Goal: Information Seeking & Learning: Learn about a topic

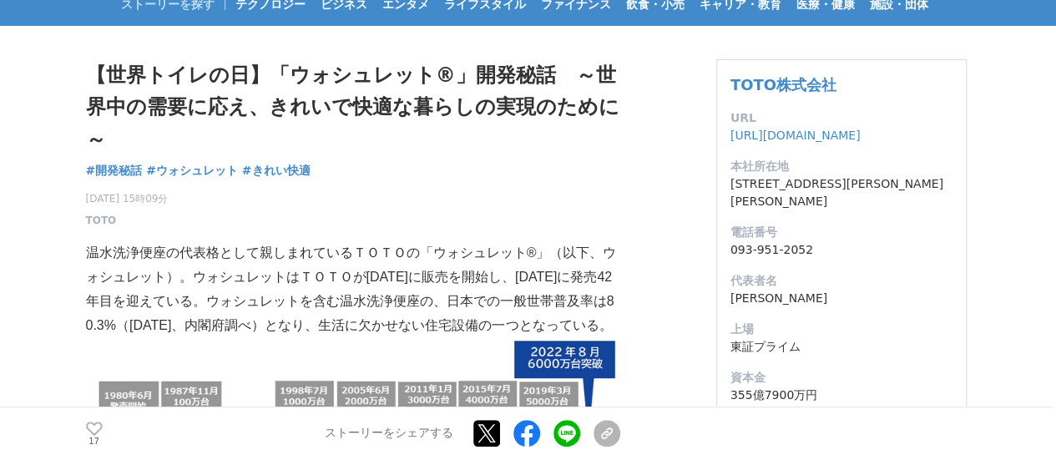
scroll to position [167, 0]
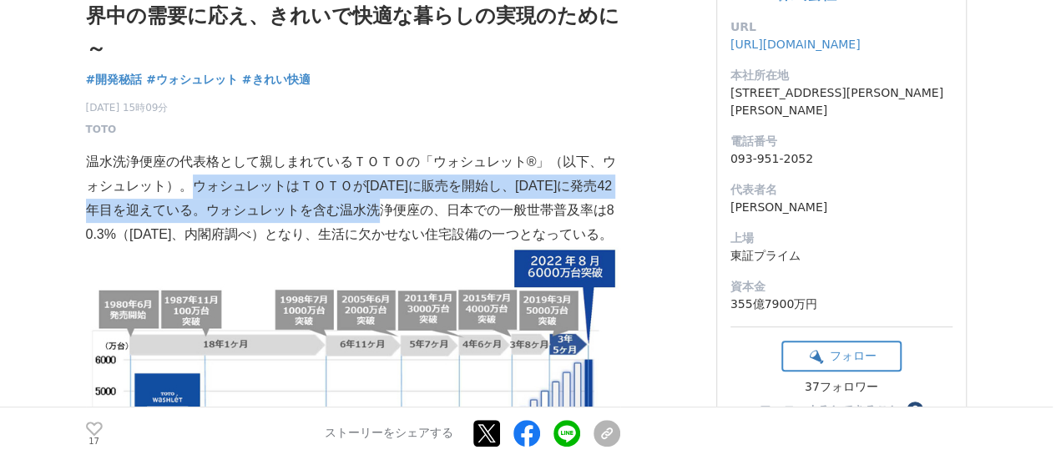
drag, startPoint x: 167, startPoint y: 177, endPoint x: 389, endPoint y: 209, distance: 224.3
click at [379, 209] on p "温水洗浄便座の代表格として親しまれているＴＯＴＯの「ウォシュレット®」（以下、ウォシュレット）。ウォシュレットはＴＯＴＯが[DATE]に販売を開始し、[DAT…" at bounding box center [353, 198] width 534 height 96
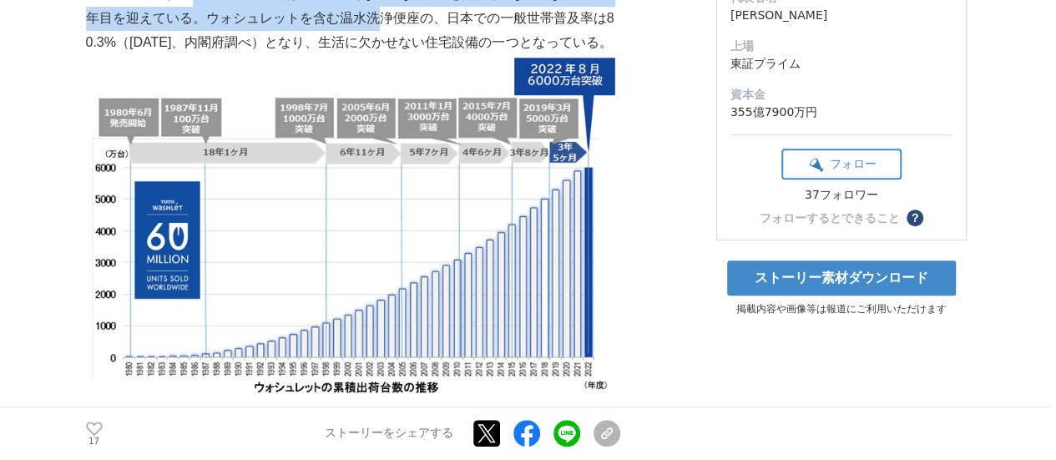
scroll to position [501, 0]
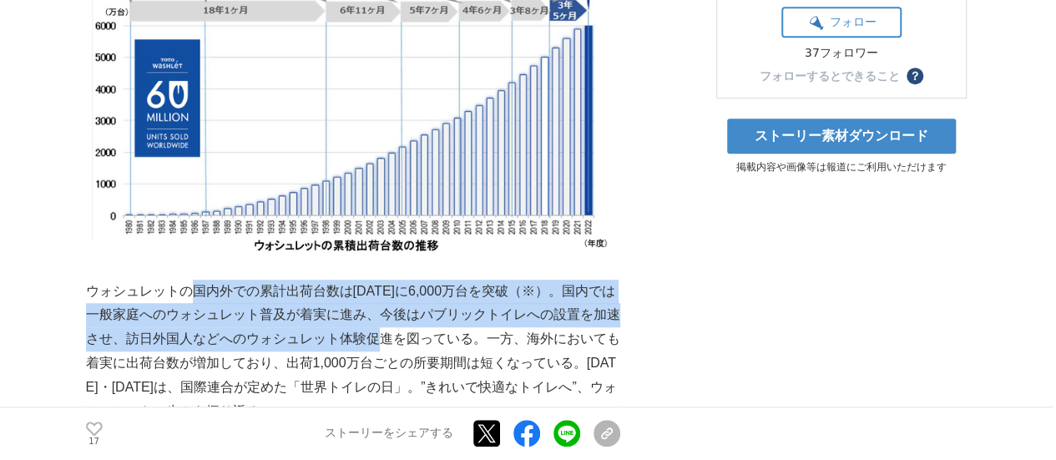
drag, startPoint x: 199, startPoint y: 325, endPoint x: 385, endPoint y: 356, distance: 188.6
click at [385, 356] on p "ウォシュレットの国内外での累計出荷台数は[DATE]に6,000万台を突破（※）。国内では一般家庭へのウォシュレット普及が着実に進み、今後はパブリックトイレへ…" at bounding box center [353, 352] width 534 height 144
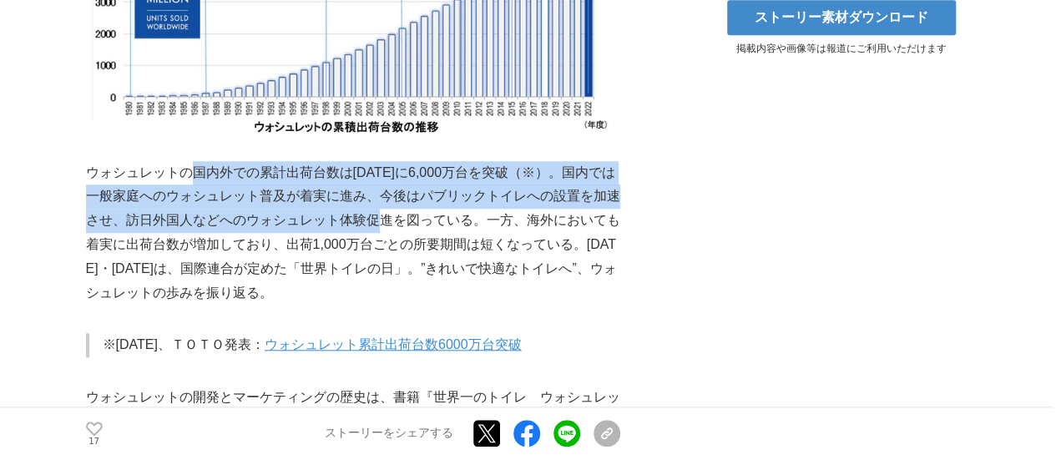
scroll to position [668, 0]
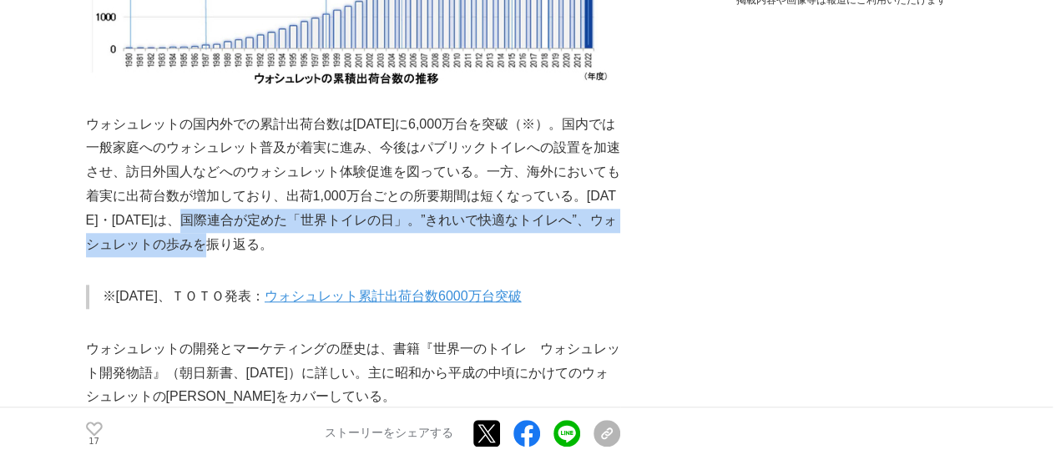
drag, startPoint x: 258, startPoint y: 255, endPoint x: 337, endPoint y: 274, distance: 81.6
click at [332, 257] on p "ウォシュレットの国内外での累計出荷台数は[DATE]に6,000万台を突破（※）。国内では一般家庭へのウォシュレット普及が着実に進み、今後はパブリックトイレへ…" at bounding box center [353, 185] width 534 height 144
click at [345, 257] on p "ウォシュレットの国内外での累計出荷台数は[DATE]に6,000万台を突破（※）。国内では一般家庭へのウォシュレット普及が着実に進み、今後はパブリックトイレへ…" at bounding box center [353, 185] width 534 height 144
drag, startPoint x: 234, startPoint y: 248, endPoint x: 531, endPoint y: 281, distance: 298.9
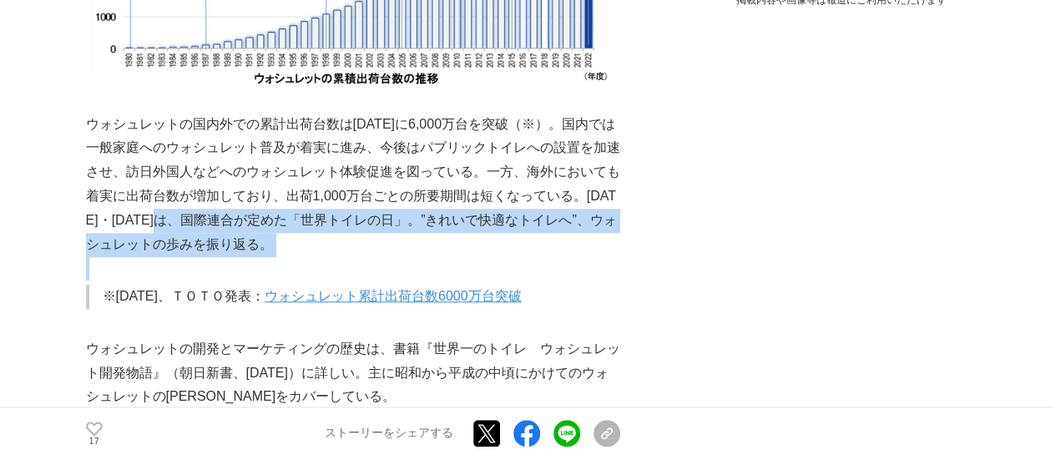
click at [501, 280] on p at bounding box center [353, 268] width 534 height 24
click at [503, 280] on p at bounding box center [353, 268] width 534 height 24
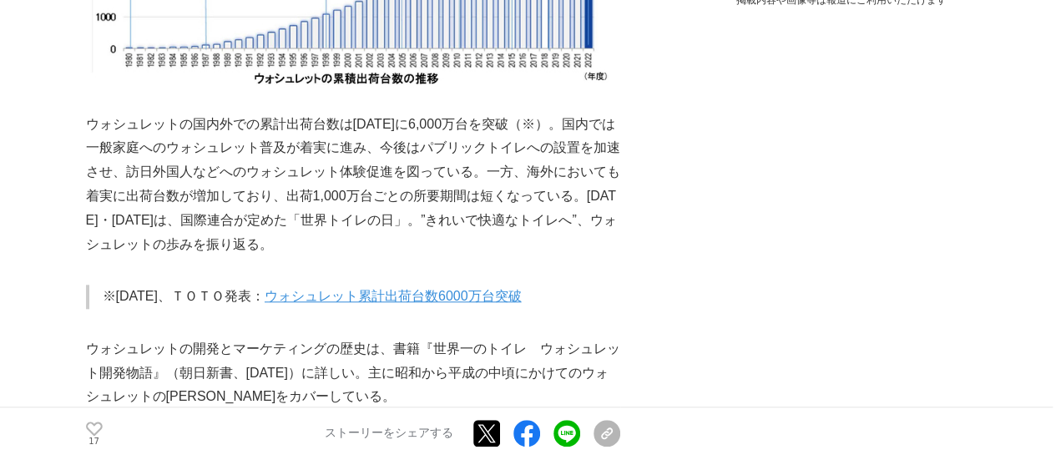
click at [457, 224] on p "ウォシュレットの国内外での累計出荷台数は[DATE]に6,000万台を突破（※）。国内では一般家庭へのウォシュレット普及が着実に進み、今後はパブリックトイレへ…" at bounding box center [353, 185] width 534 height 144
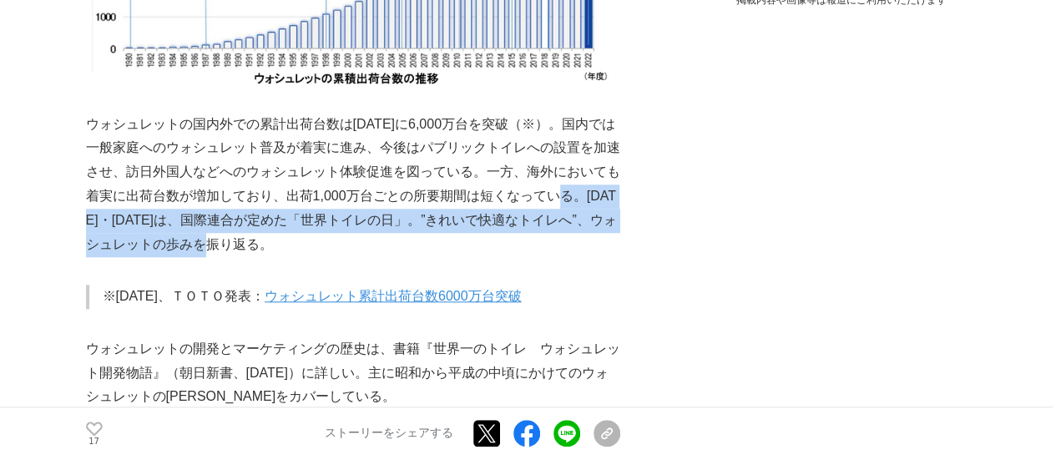
drag, startPoint x: 569, startPoint y: 220, endPoint x: 589, endPoint y: 274, distance: 57.0
click at [596, 257] on p "ウォシュレットの国内外での累計出荷台数は[DATE]に6,000万台を突破（※）。国内では一般家庭へのウォシュレット普及が着実に進み、今後はパブリックトイレへ…" at bounding box center [353, 185] width 534 height 144
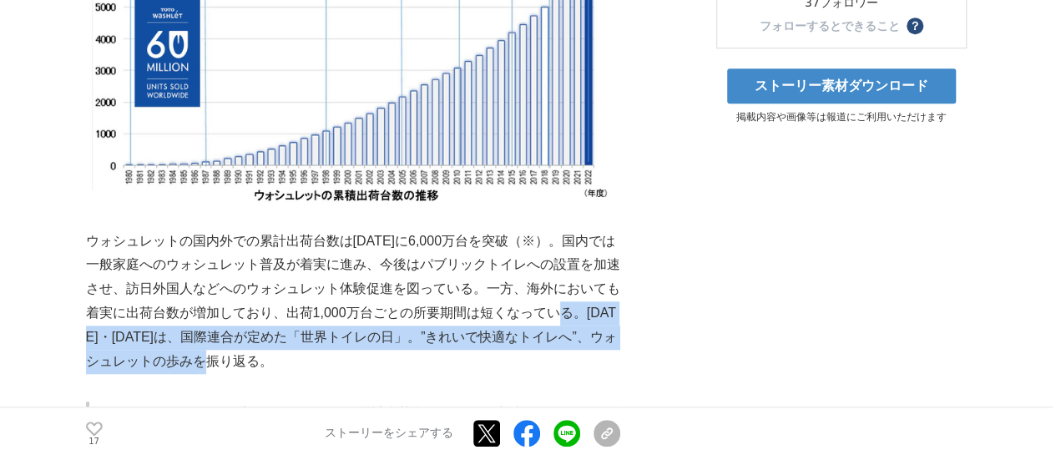
scroll to position [584, 0]
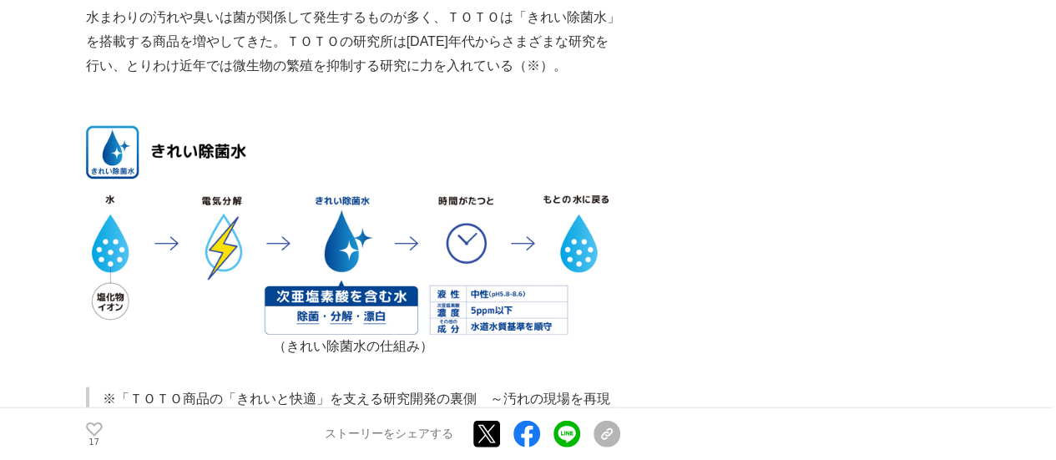
scroll to position [5090, 0]
